Goal: Task Accomplishment & Management: Complete application form

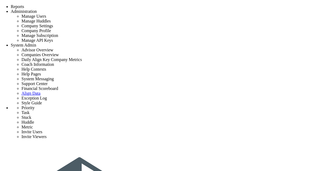
click at [193, 114] on span "+ Invite user "vk" via email" at bounding box center [191, 112] width 44 height 4
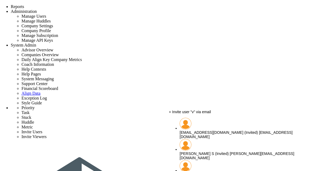
click at [206, 131] on span "[EMAIL_ADDRESS][DOMAIN_NAME] (Invited)" at bounding box center [218, 133] width 78 height 4
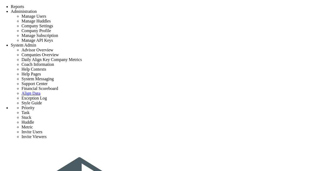
type input "[EMAIL_ADDRESS][DOMAIN_NAME] (Invited)"
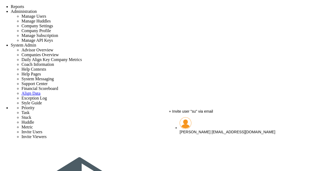
click at [201, 114] on span "+ Invite user "su" via email" at bounding box center [191, 111] width 44 height 4
type input "su"
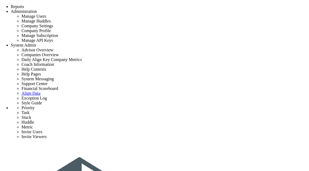
click at [197, 114] on span "+ Invite user "hjk" via email" at bounding box center [191, 111] width 45 height 4
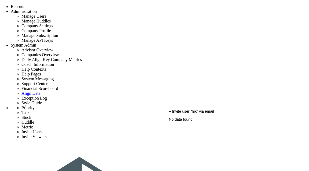
click at [192, 114] on span "+ Invite user "hjk" via email" at bounding box center [191, 111] width 45 height 4
type input "hjk"
type input "h"
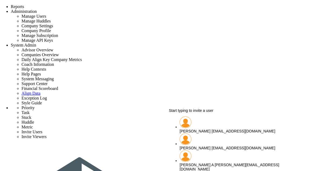
click at [190, 113] on span "Start typing to invite a user" at bounding box center [191, 111] width 45 height 4
click at [197, 113] on span "Start typing to invite a user" at bounding box center [191, 111] width 45 height 4
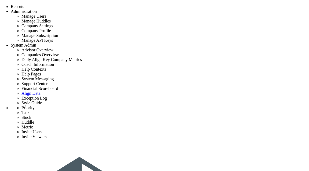
click at [189, 92] on span "+ Invite user "virat" via email" at bounding box center [192, 90] width 47 height 4
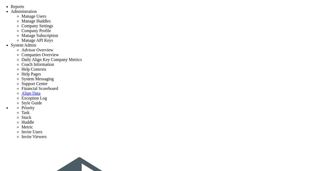
type input "virat"
click at [197, 92] on span "+ Invite user "virat" via email" at bounding box center [192, 90] width 47 height 4
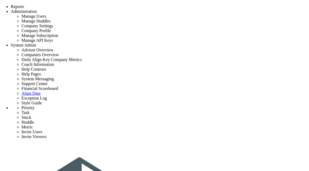
type input "virat@gmail.com"
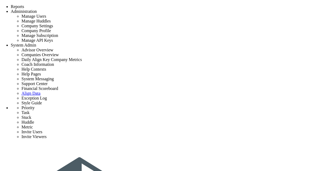
type input "undefined"
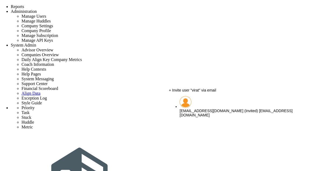
type input "virat"
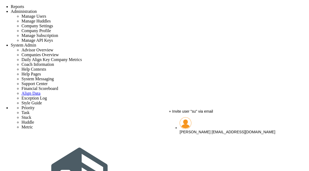
type input "su"
